Goal: Register for event/course

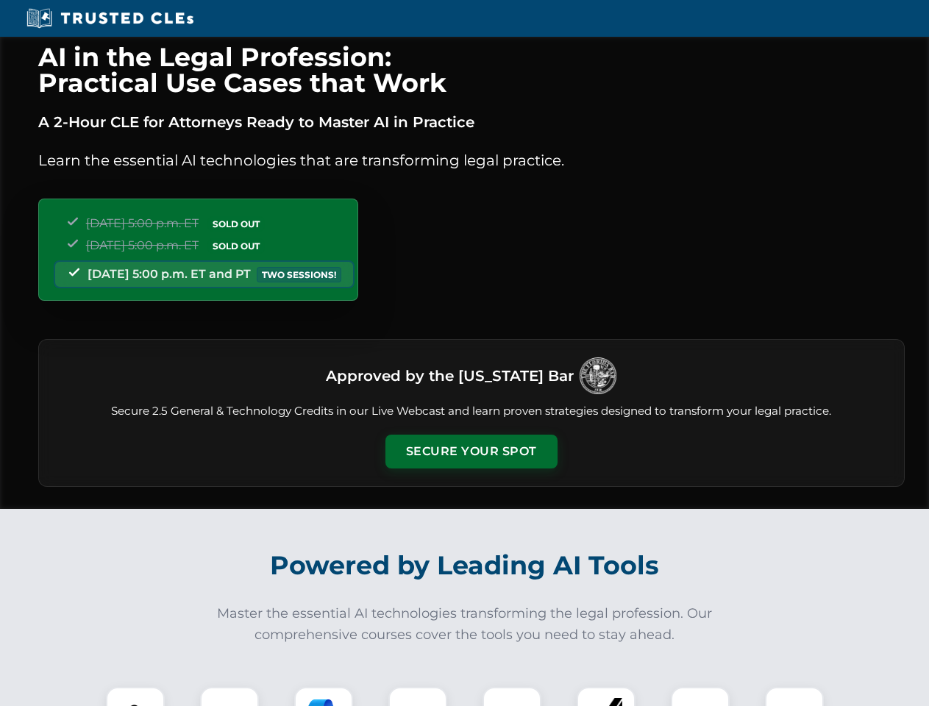
click at [471, 452] on button "Secure Your Spot" at bounding box center [471, 452] width 172 height 34
click at [135, 697] on img at bounding box center [135, 716] width 43 height 43
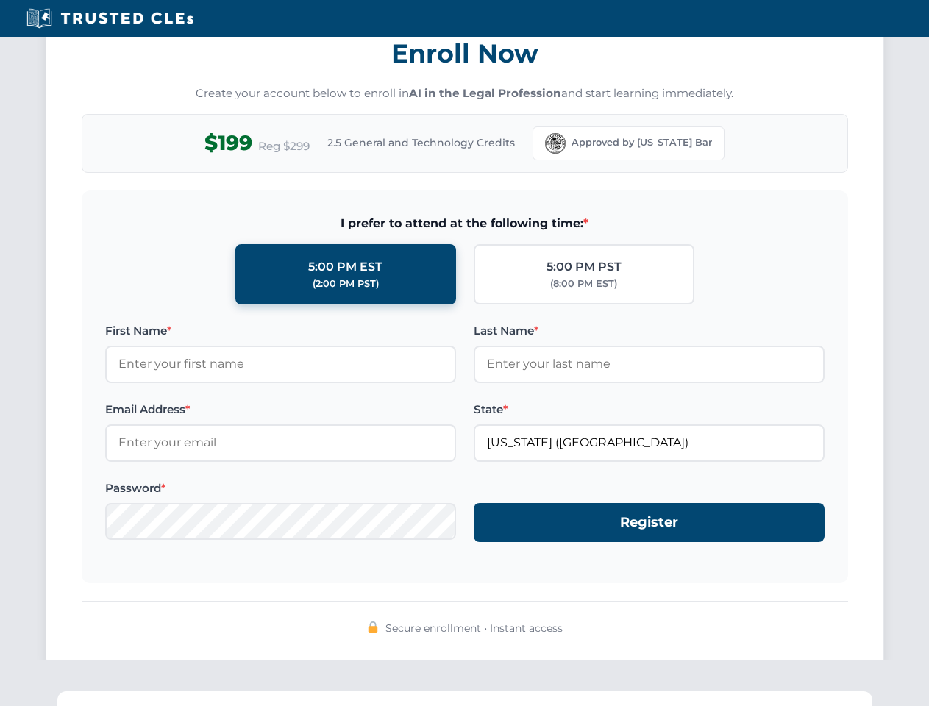
scroll to position [1444, 0]
